Goal: Task Accomplishment & Management: Use online tool/utility

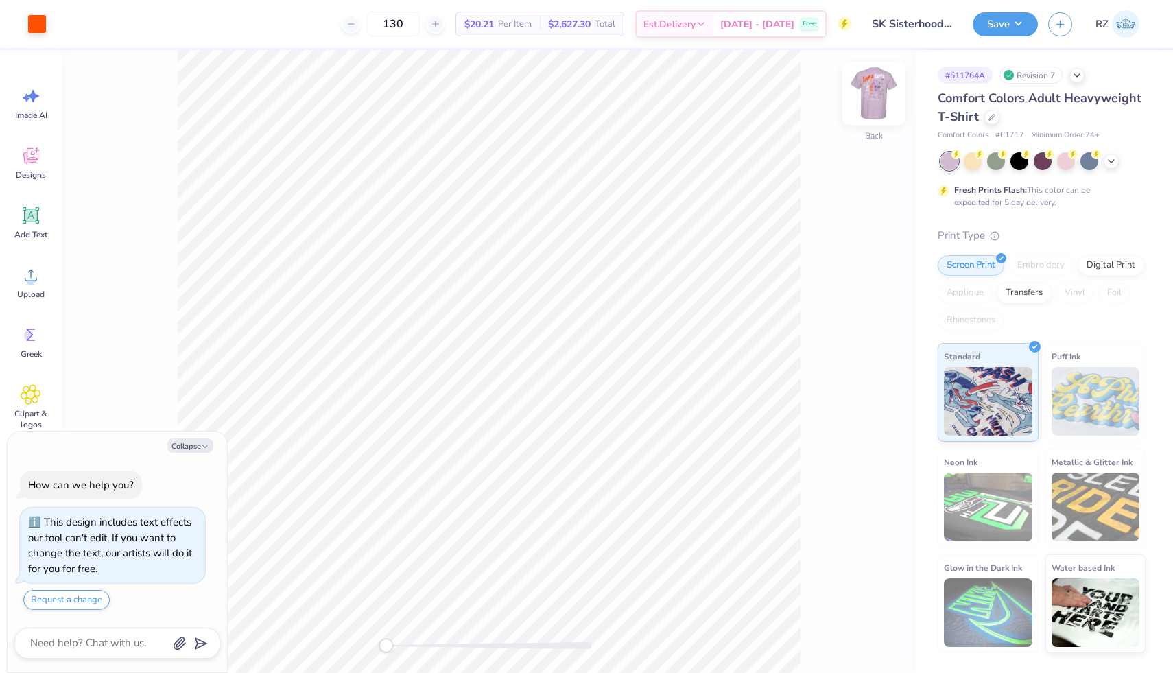
click at [865, 93] on img at bounding box center [874, 93] width 55 height 55
type textarea "x"
type input "11.85"
type input "11.94"
type input "5.69"
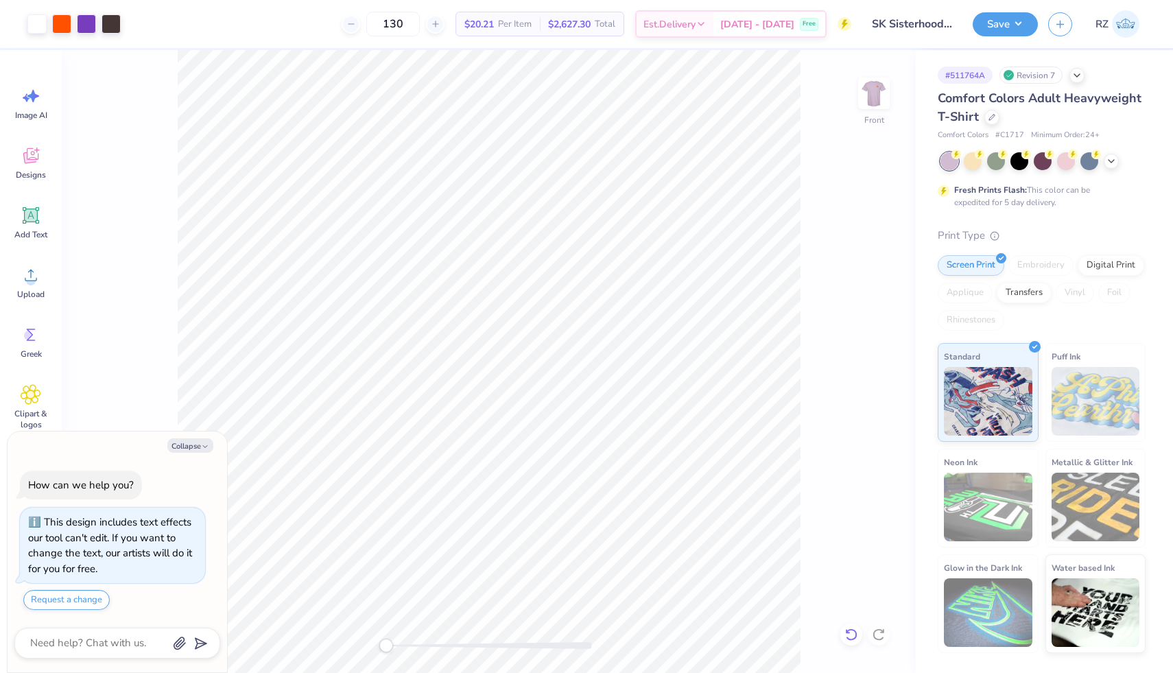
click at [848, 637] on icon at bounding box center [852, 635] width 14 height 14
click at [37, 25] on div at bounding box center [36, 22] width 19 height 19
type textarea "x"
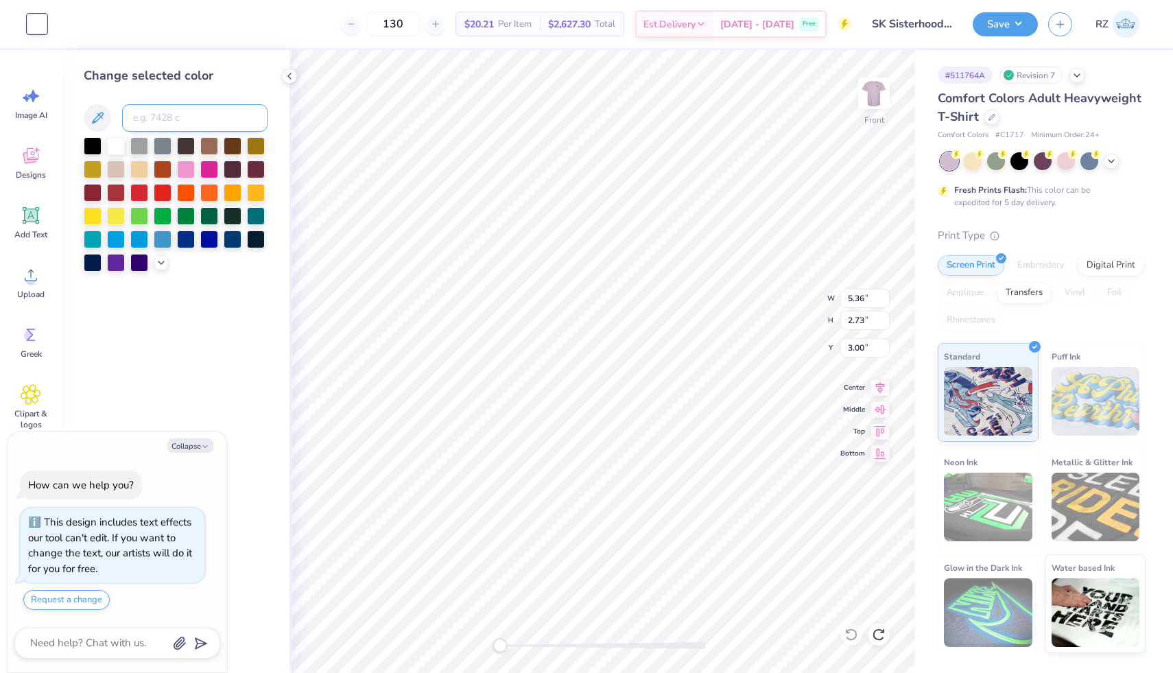
click at [178, 123] on input at bounding box center [194, 117] width 145 height 27
click at [139, 119] on input "021c" at bounding box center [194, 117] width 145 height 27
type input "21c"
drag, startPoint x: 158, startPoint y: 119, endPoint x: 119, endPoint y: 119, distance: 39.1
click at [119, 119] on div "21c" at bounding box center [176, 117] width 184 height 27
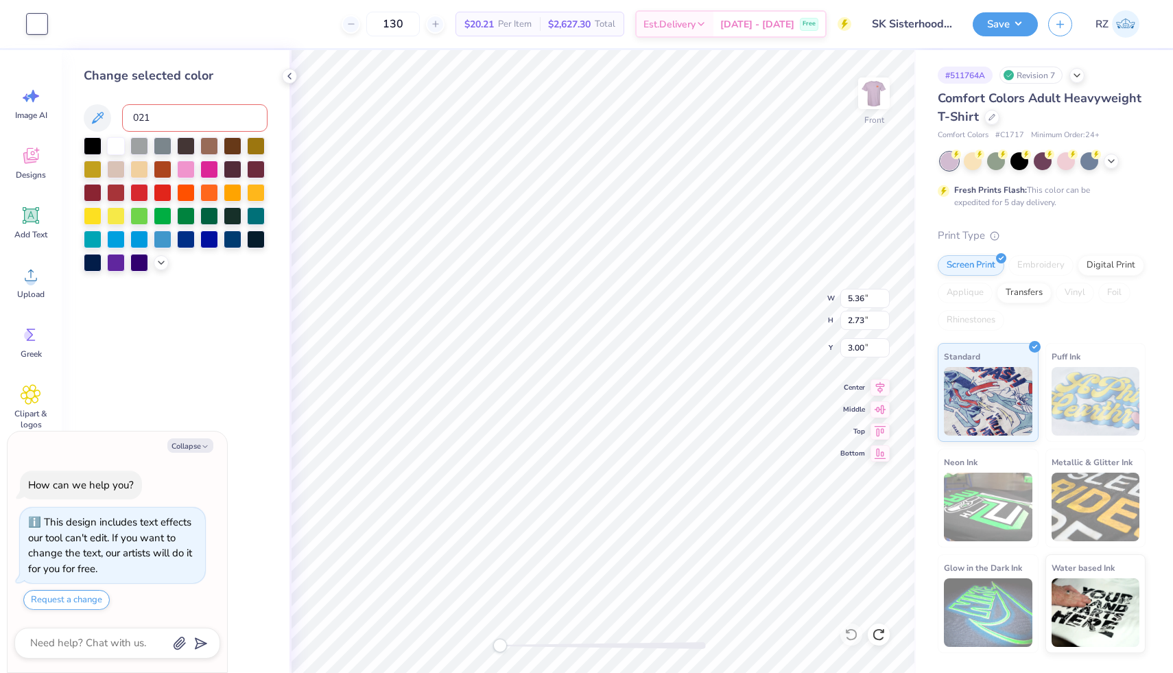
type input "021c"
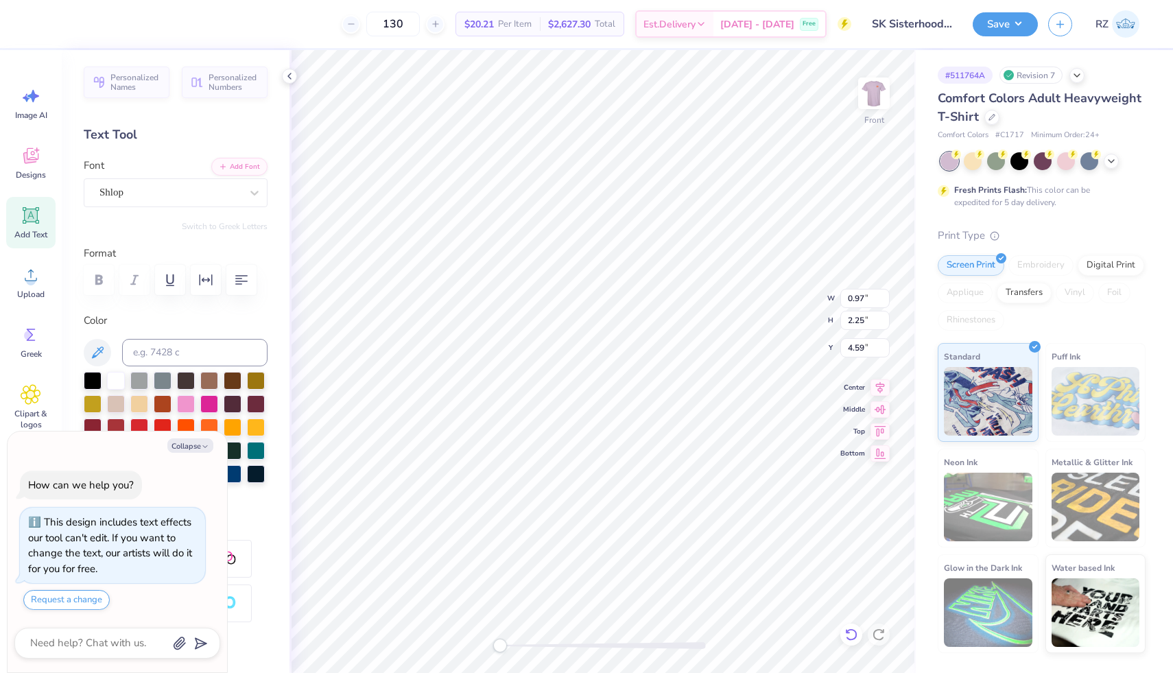
click at [854, 629] on icon at bounding box center [852, 635] width 14 height 14
click at [60, 29] on div at bounding box center [61, 22] width 19 height 19
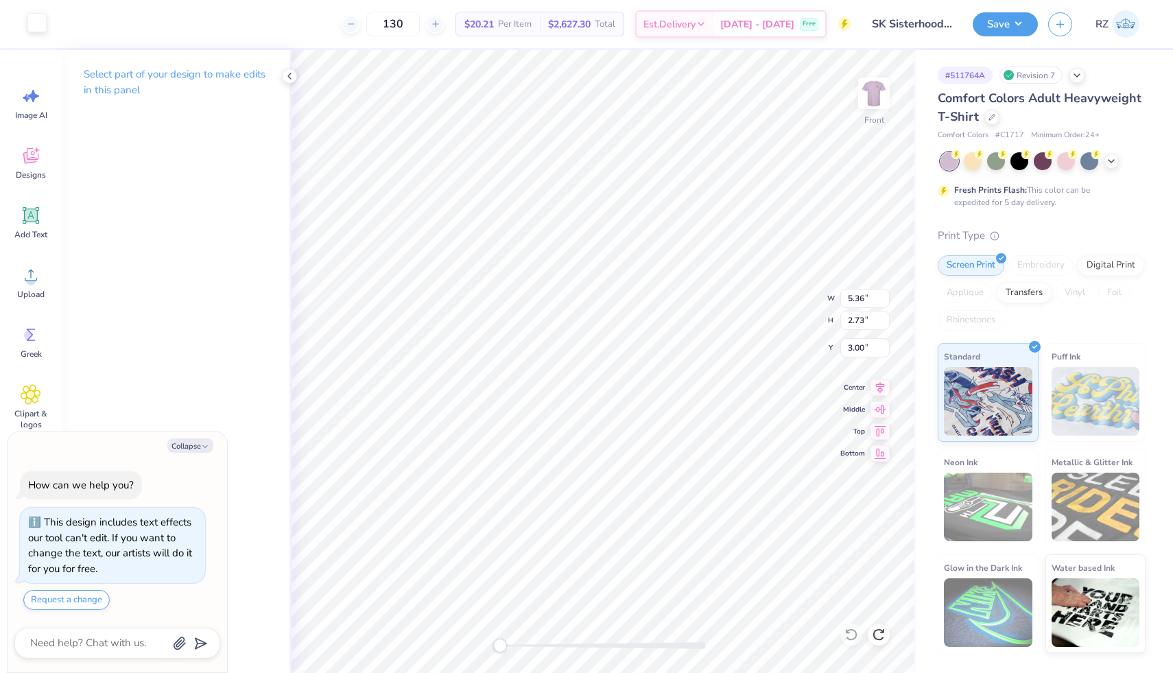
click at [41, 20] on div at bounding box center [36, 22] width 19 height 19
type textarea "x"
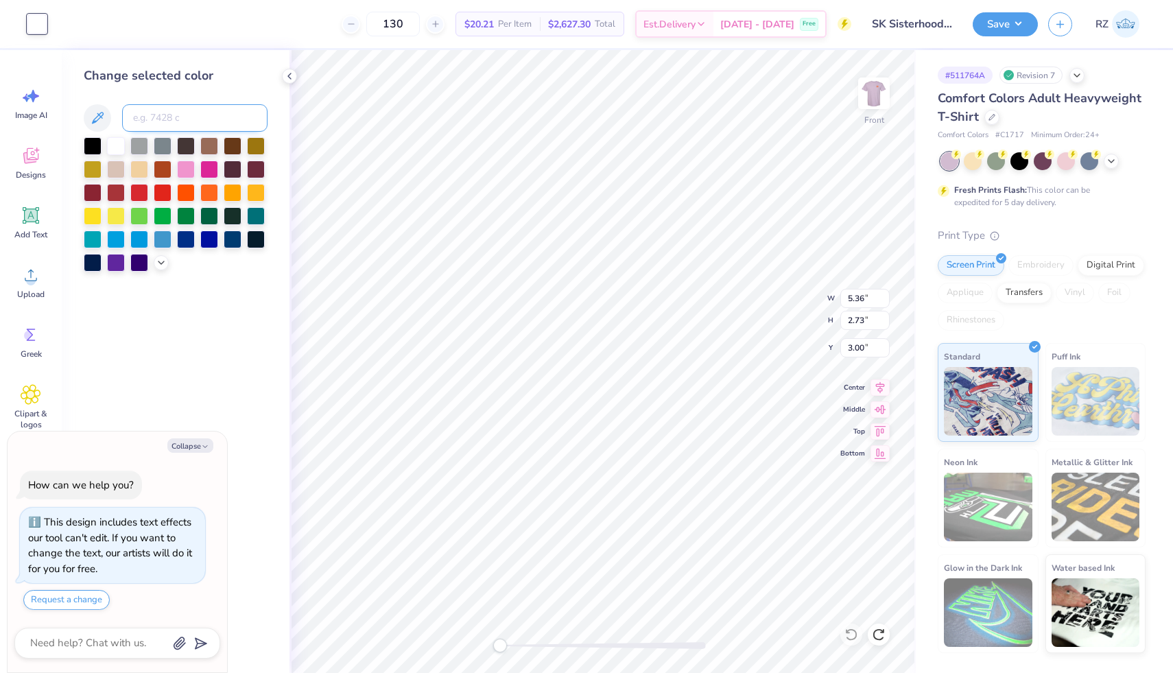
click at [183, 128] on input at bounding box center [194, 117] width 145 height 27
type input "Orange 021"
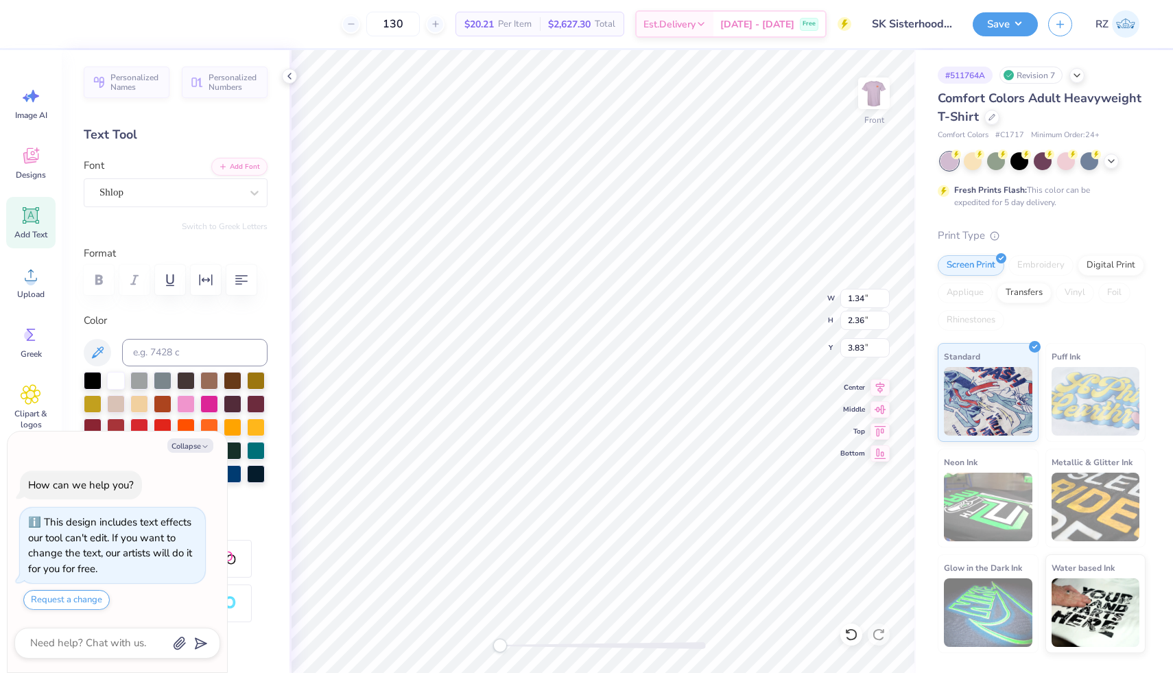
type textarea "x"
type input "0.97"
type input "2.25"
type input "4.59"
type textarea "x"
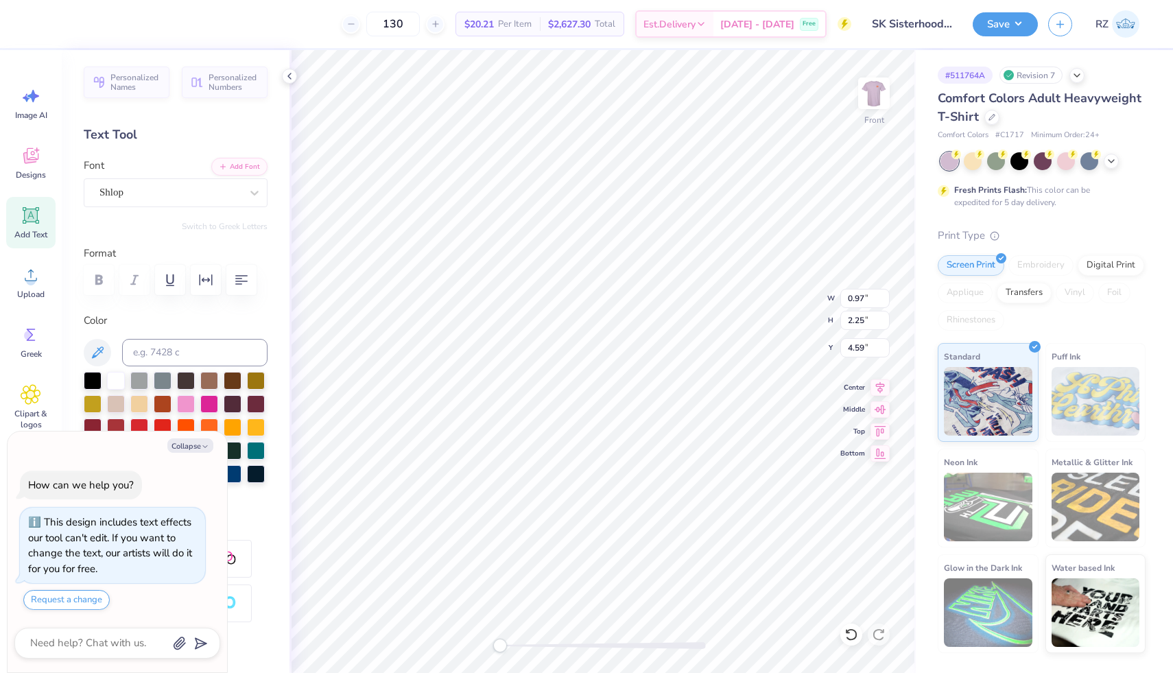
type input "0.44"
type input "2.24"
type input "5.19"
type textarea "x"
type input "0.97"
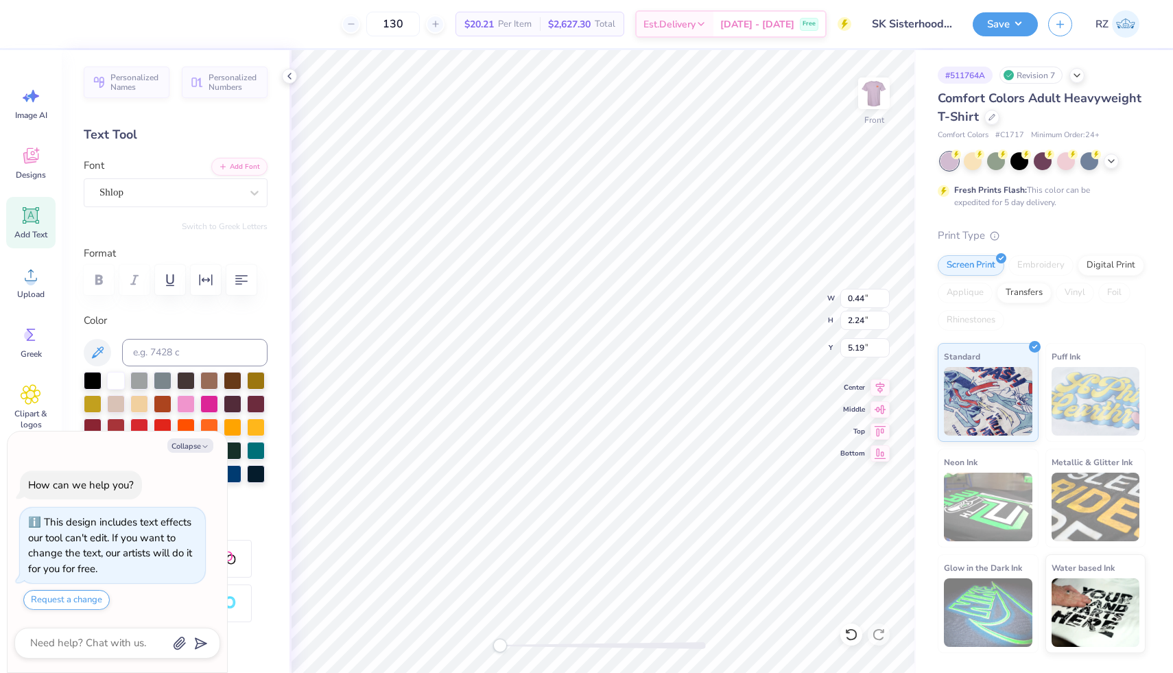
type input "3.82"
type input "4.40"
click at [294, 77] on icon at bounding box center [289, 76] width 11 height 11
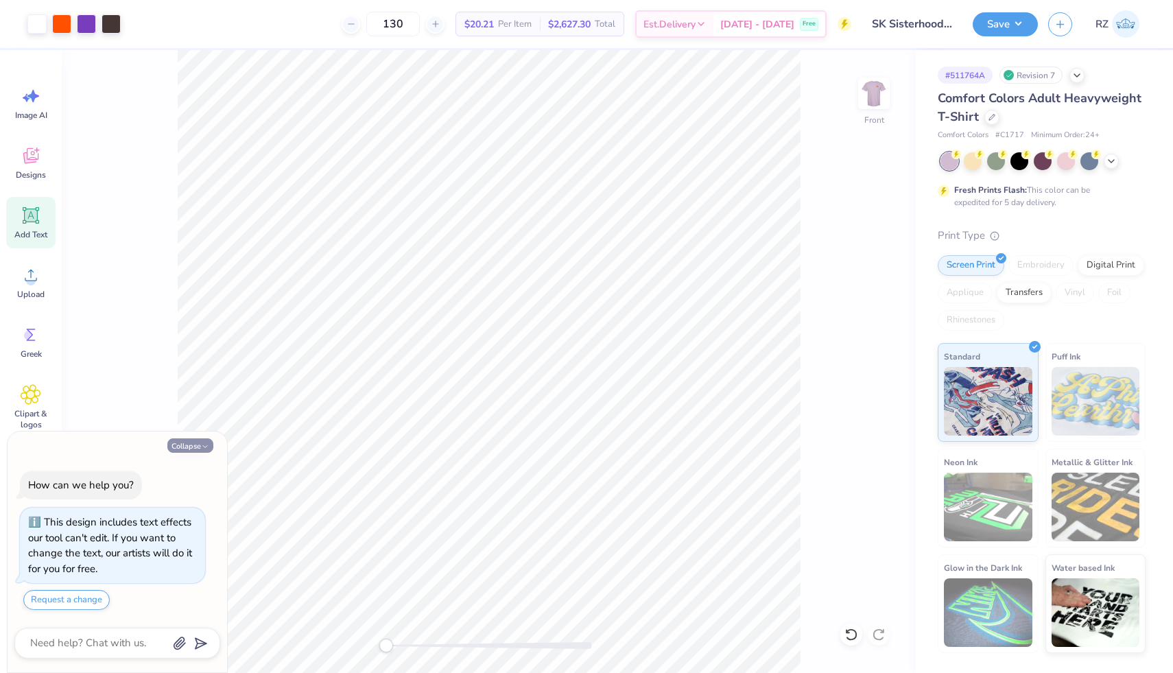
click at [189, 447] on button "Collapse" at bounding box center [190, 445] width 46 height 14
type textarea "x"
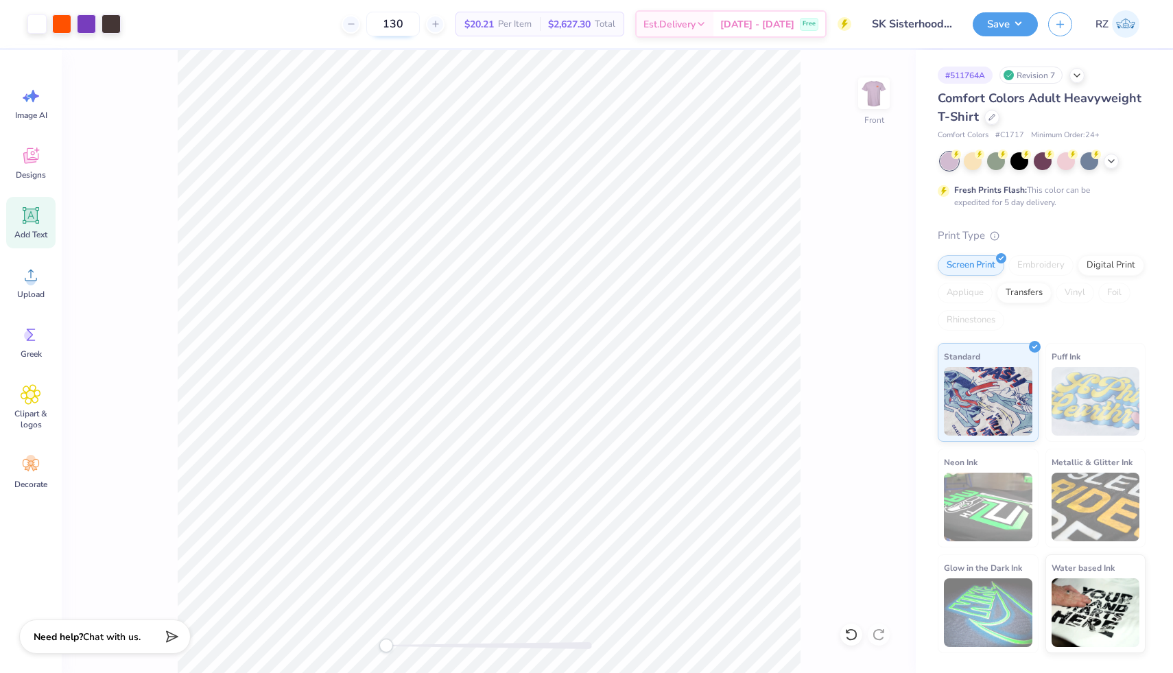
drag, startPoint x: 425, startPoint y: 25, endPoint x: 394, endPoint y: 25, distance: 30.2
click at [394, 25] on input "130" at bounding box center [393, 24] width 54 height 25
type input "140"
click at [990, 32] on button "Save" at bounding box center [1005, 22] width 65 height 24
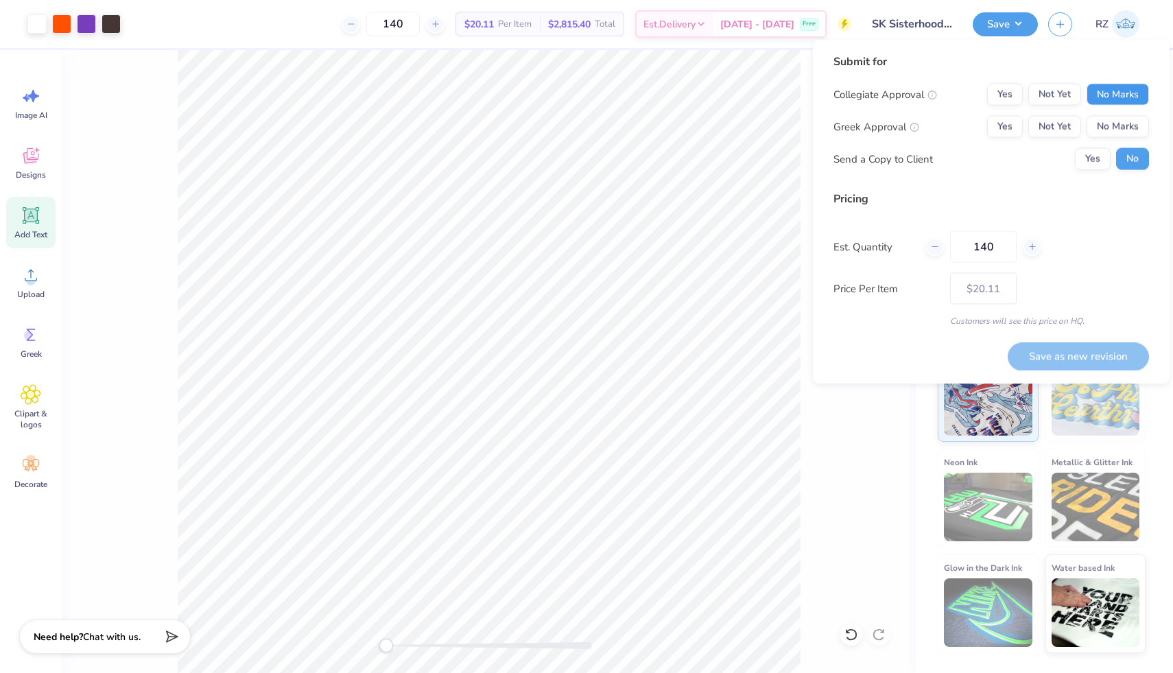
click at [1116, 93] on button "No Marks" at bounding box center [1118, 95] width 62 height 22
click at [1019, 126] on button "Yes" at bounding box center [1005, 127] width 36 height 22
click at [1082, 353] on button "Save as new revision" at bounding box center [1078, 356] width 141 height 28
type input "$20.11"
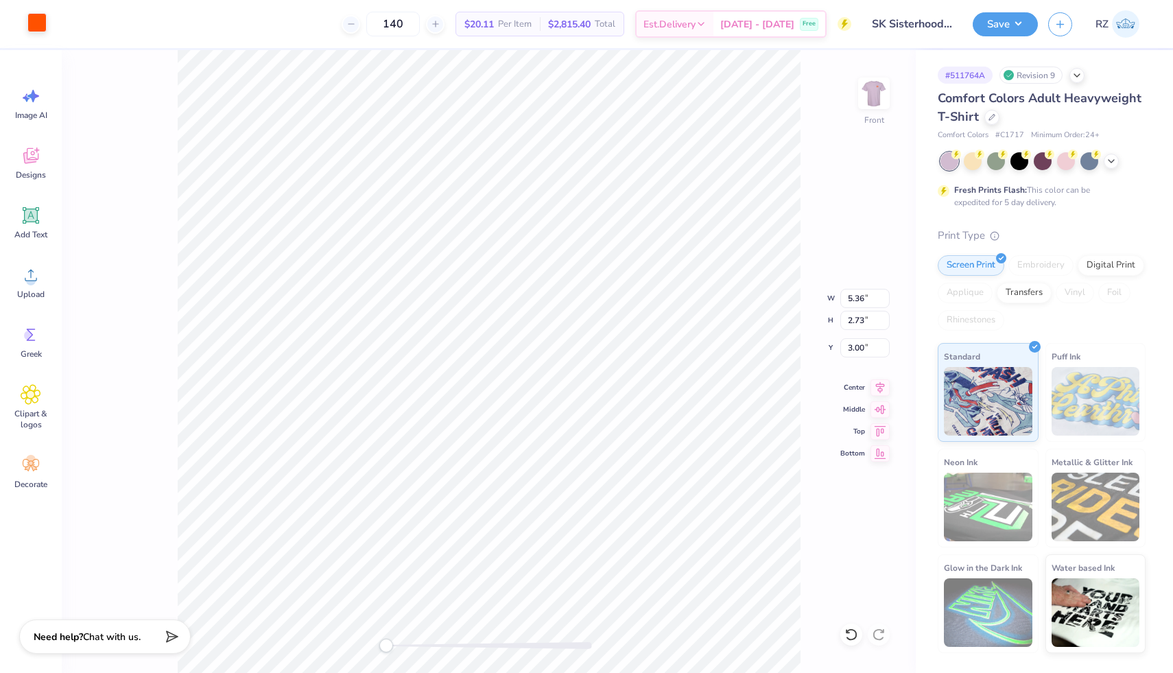
click at [36, 19] on div at bounding box center [36, 22] width 19 height 19
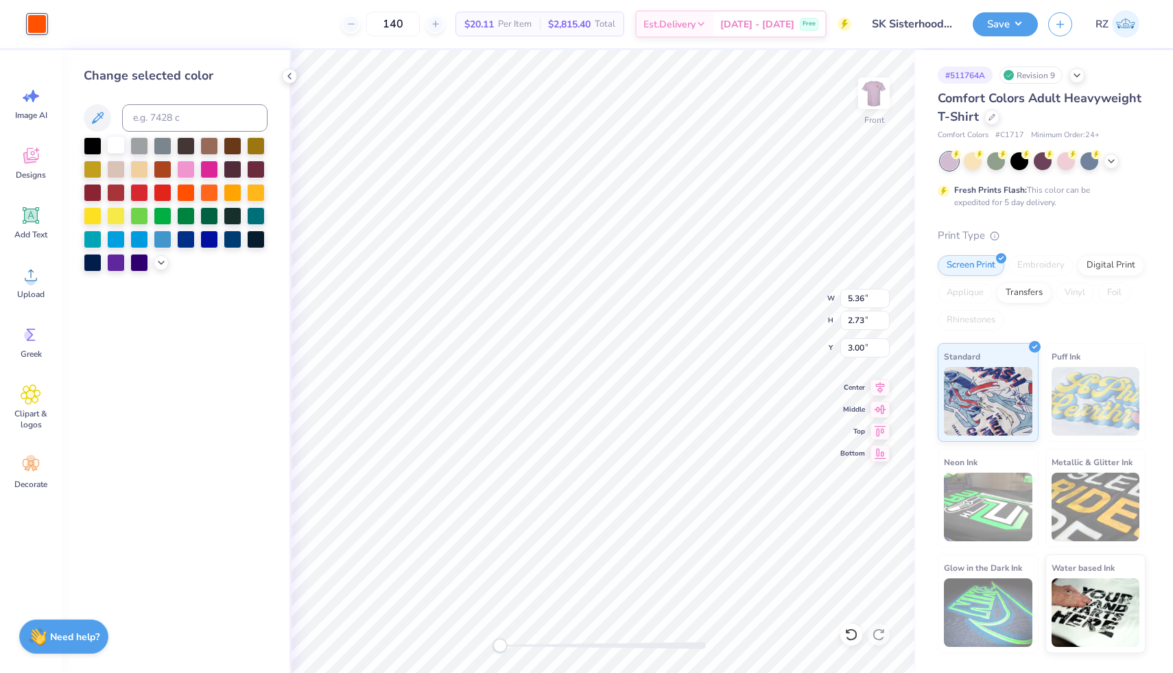
click at [114, 146] on div at bounding box center [116, 145] width 18 height 18
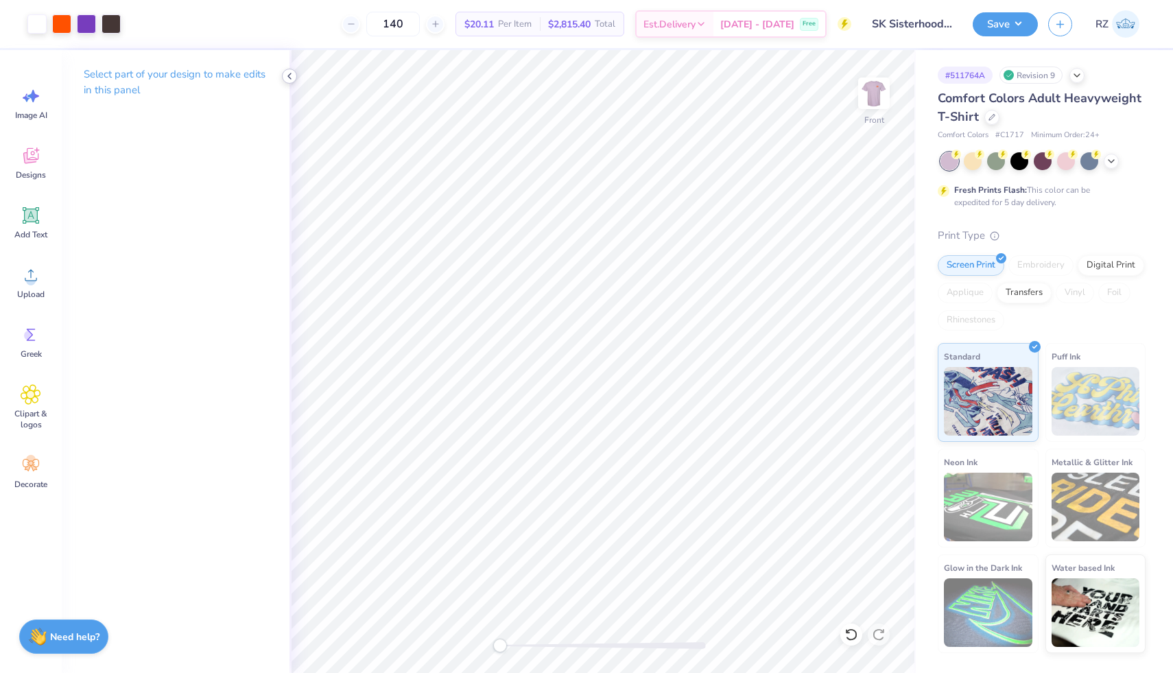
click at [292, 75] on icon at bounding box center [289, 76] width 11 height 11
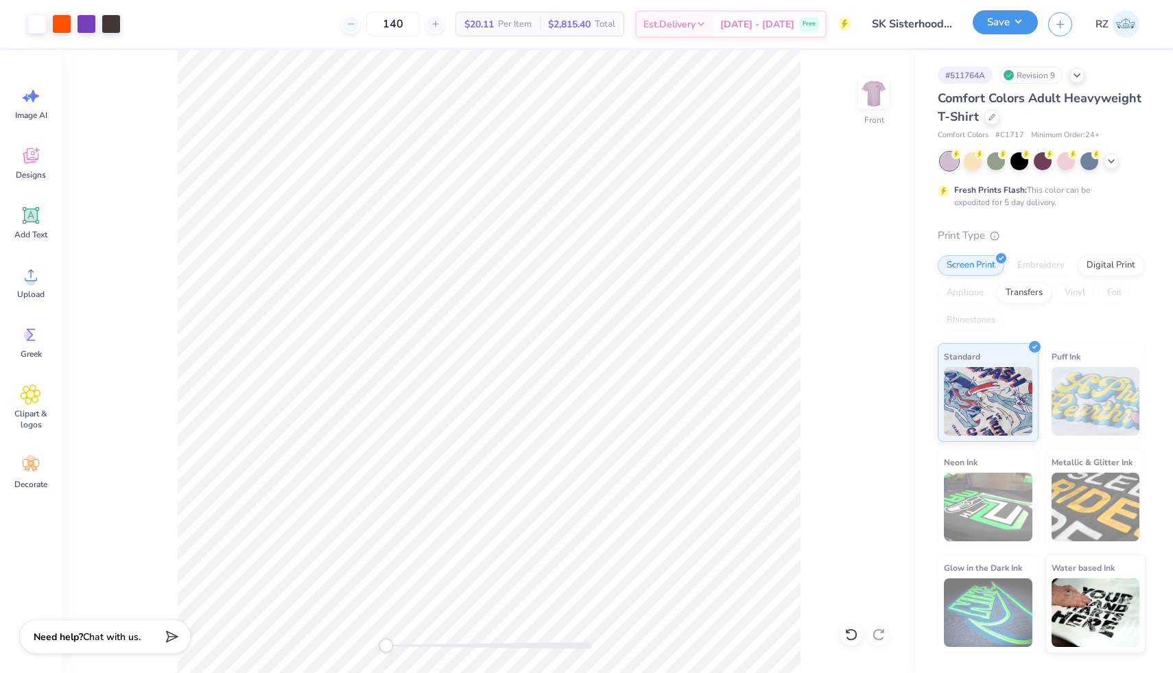
click at [997, 28] on button "Save" at bounding box center [1005, 22] width 65 height 24
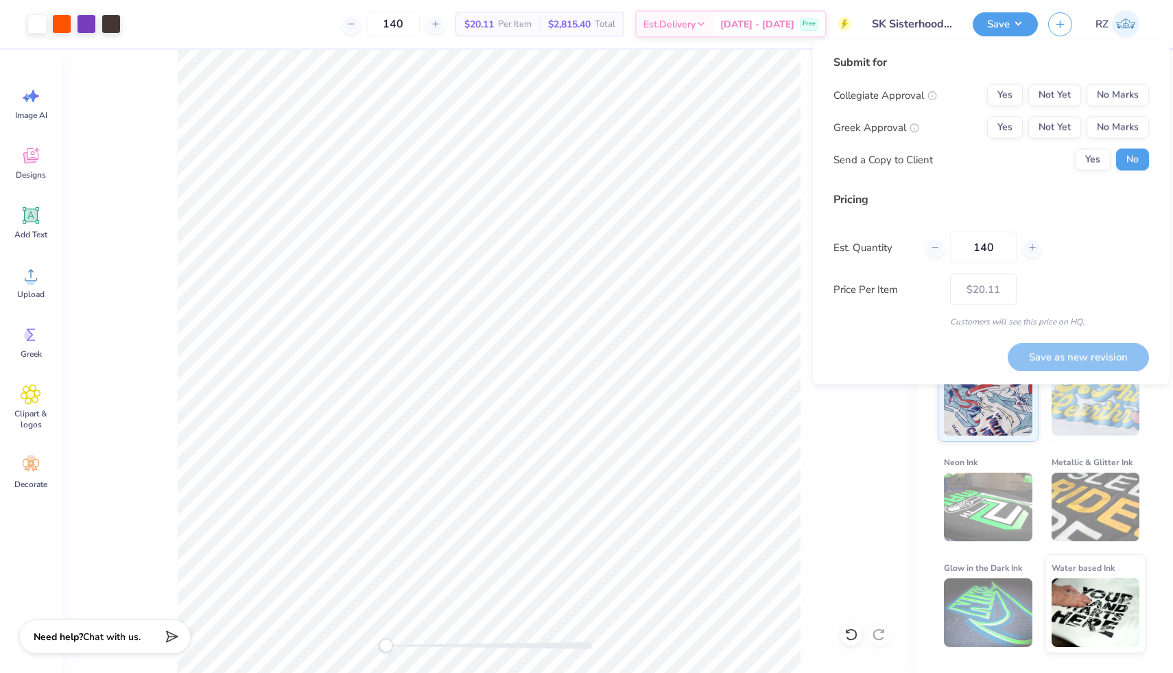
click at [1108, 80] on div "Submit for Collegiate Approval Yes Not Yet No Marks Greek Approval Yes Not Yet …" at bounding box center [992, 117] width 316 height 127
click at [1111, 95] on button "No Marks" at bounding box center [1118, 95] width 62 height 22
click at [1006, 119] on button "Yes" at bounding box center [1005, 128] width 36 height 22
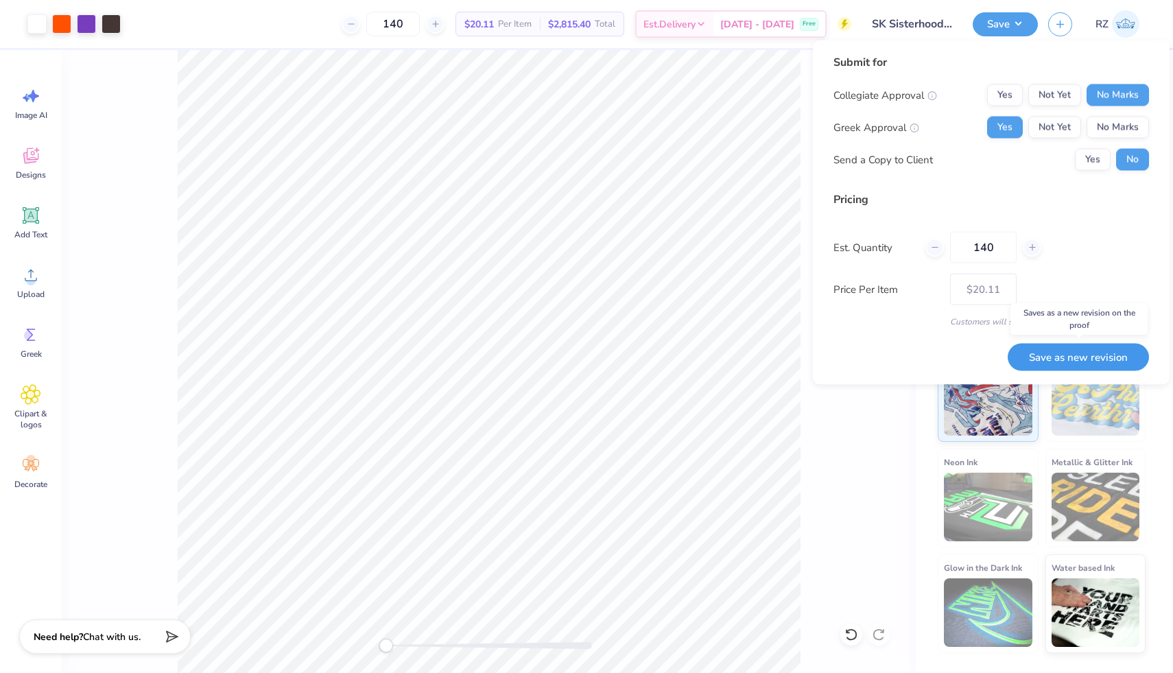
click at [1081, 354] on button "Save as new revision" at bounding box center [1078, 357] width 141 height 28
type input "$20.11"
